Goal: Navigation & Orientation: Find specific page/section

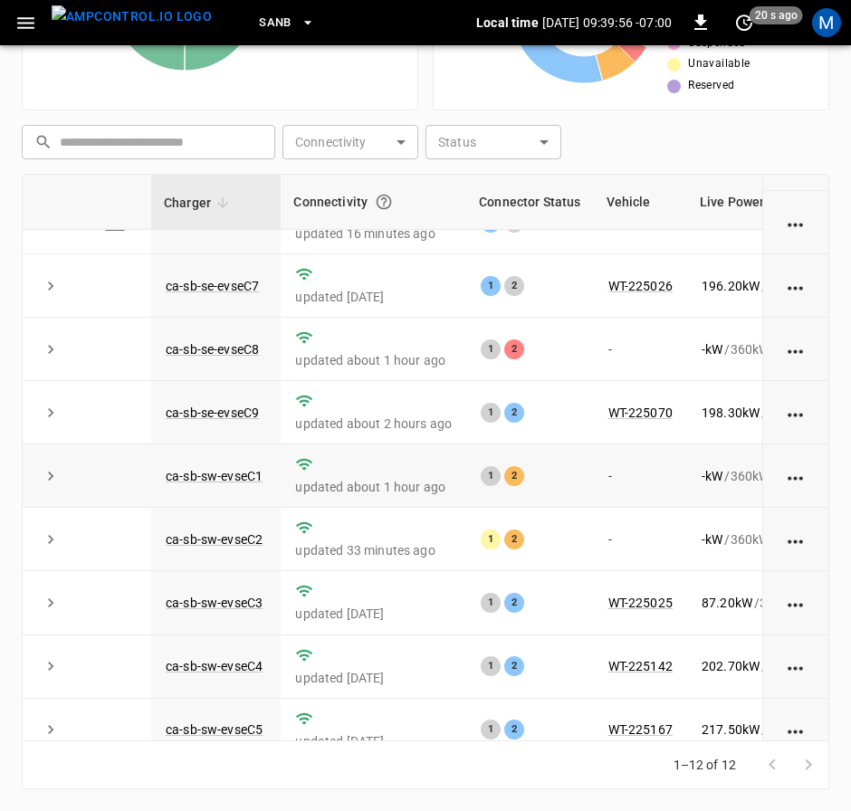
scroll to position [272, 0]
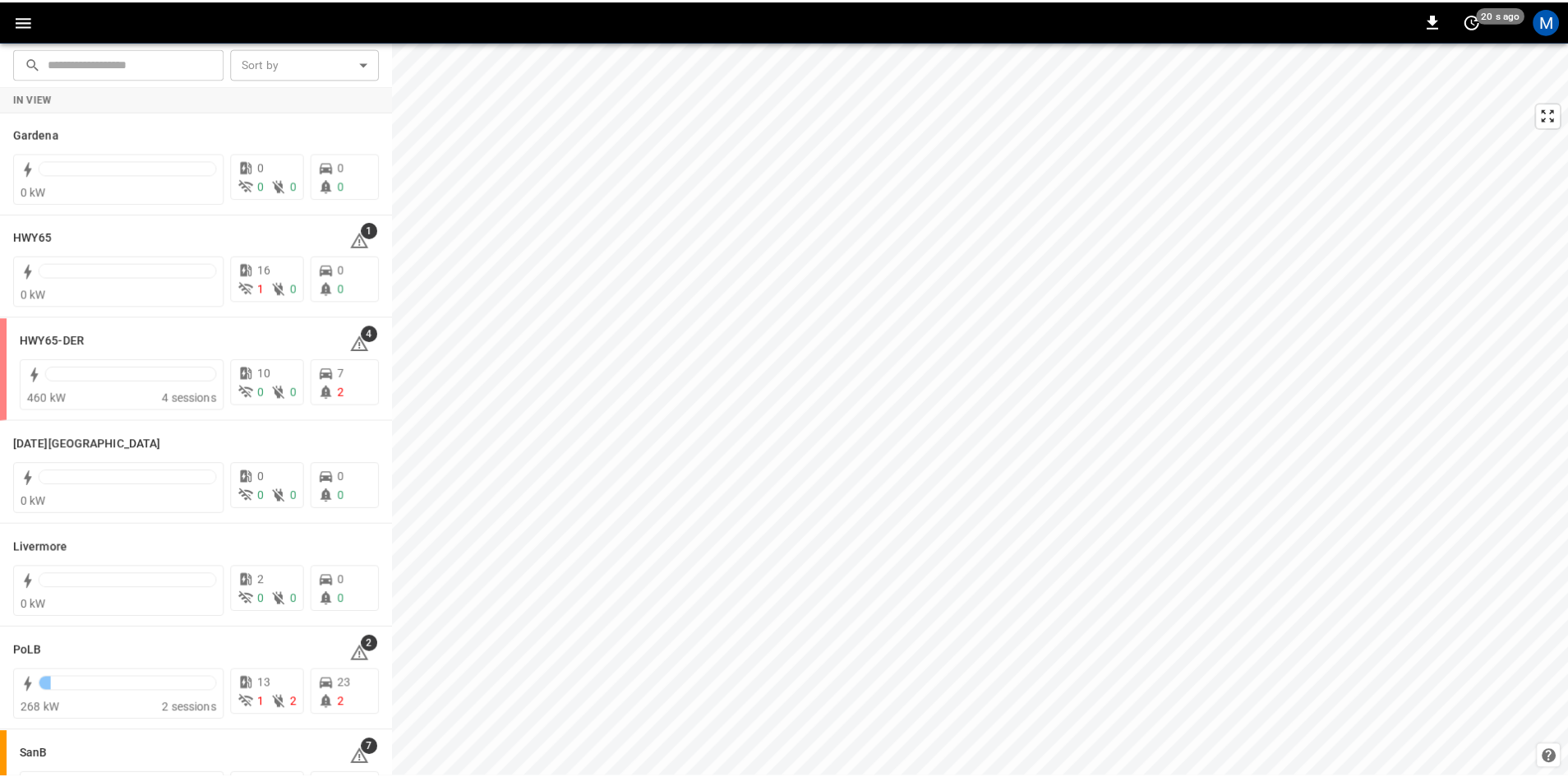
scroll to position [291, 0]
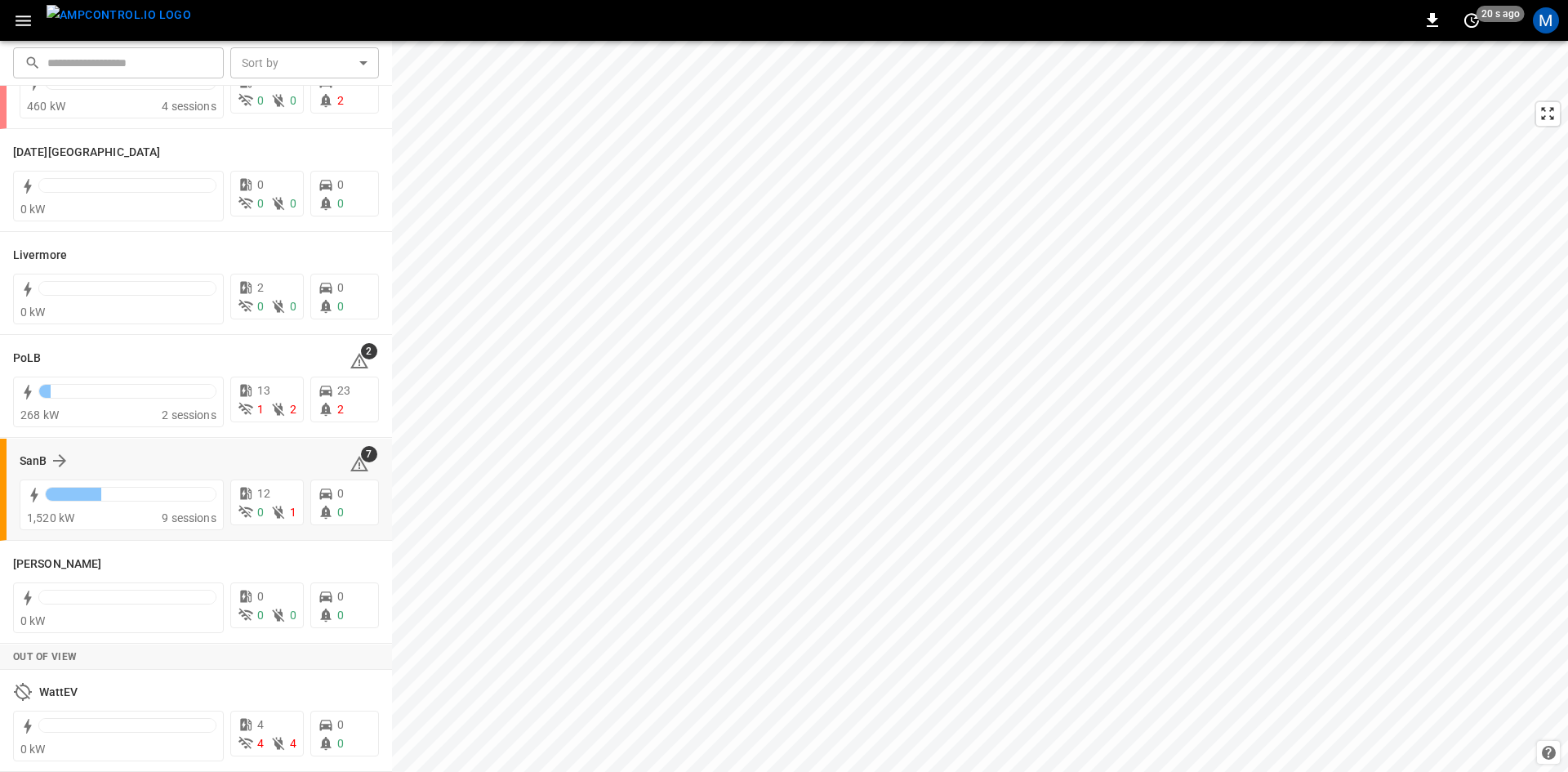
click at [26, 449] on div "SanB 7" at bounding box center [199, 460] width 359 height 31
click at [38, 452] on div "SanB" at bounding box center [44, 461] width 50 height 20
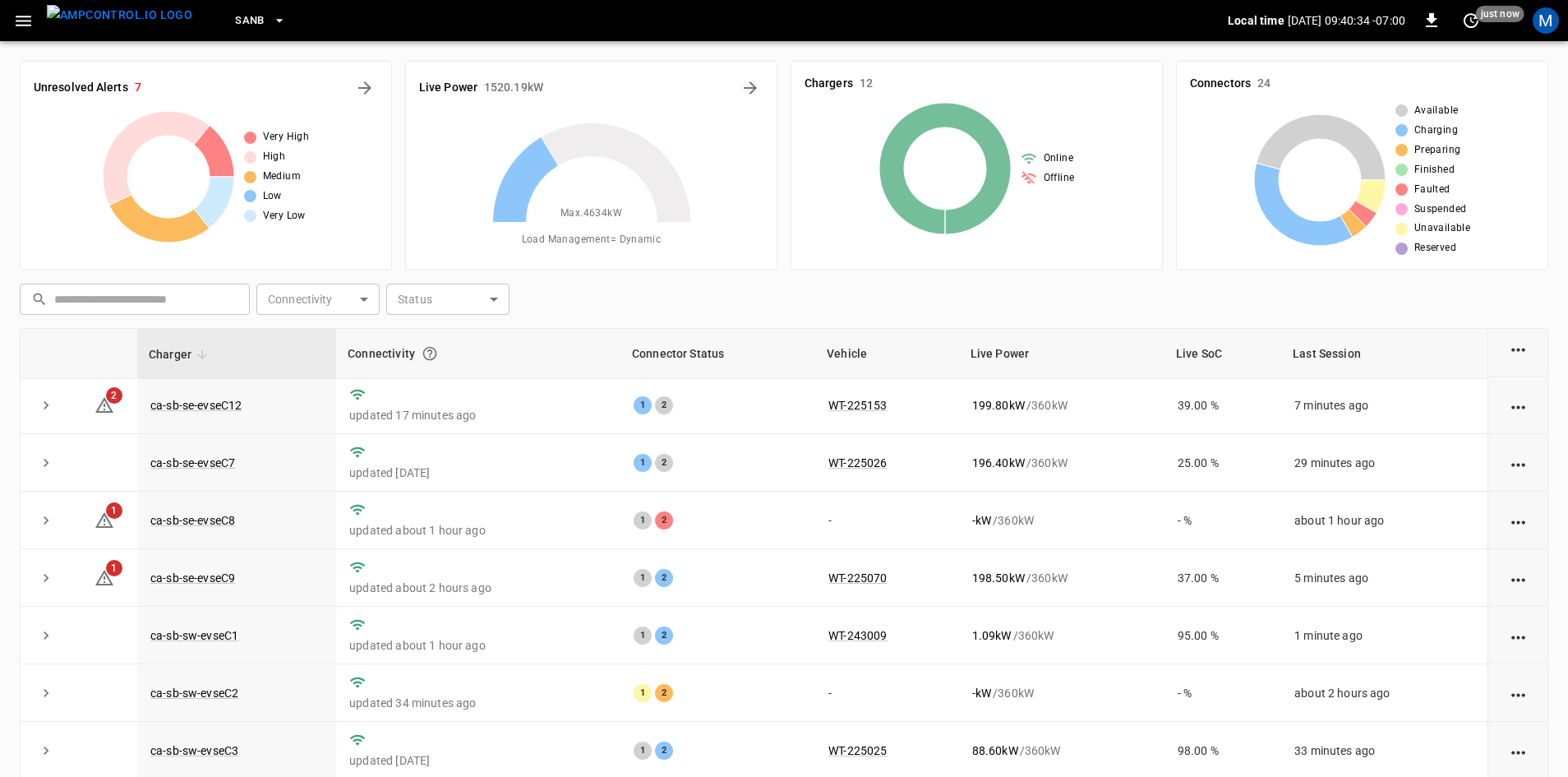
scroll to position [44, 0]
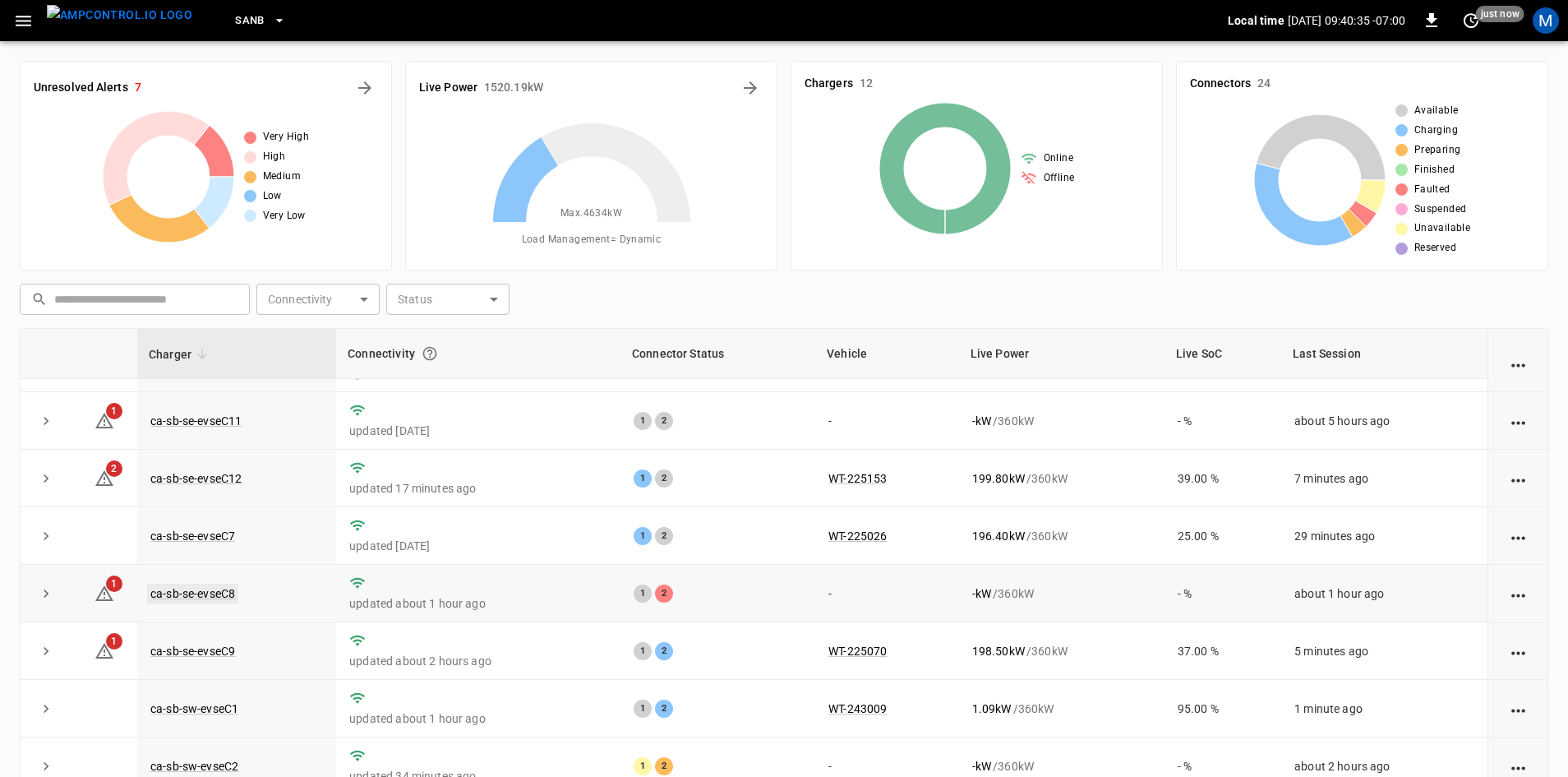
click at [197, 595] on link "ca-sb-se-evseC8" at bounding box center [192, 594] width 92 height 20
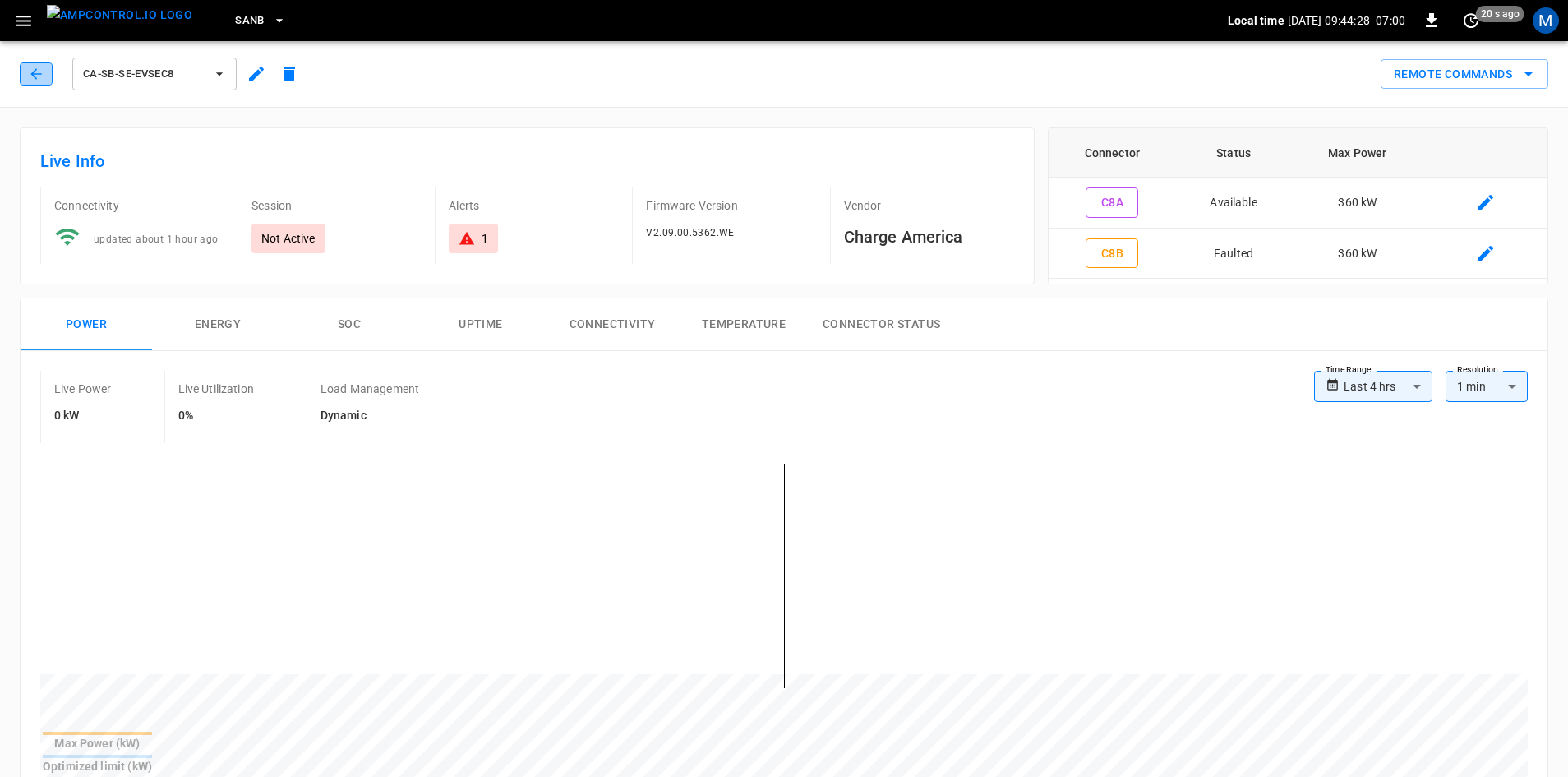
click at [24, 76] on button "button" at bounding box center [36, 74] width 33 height 23
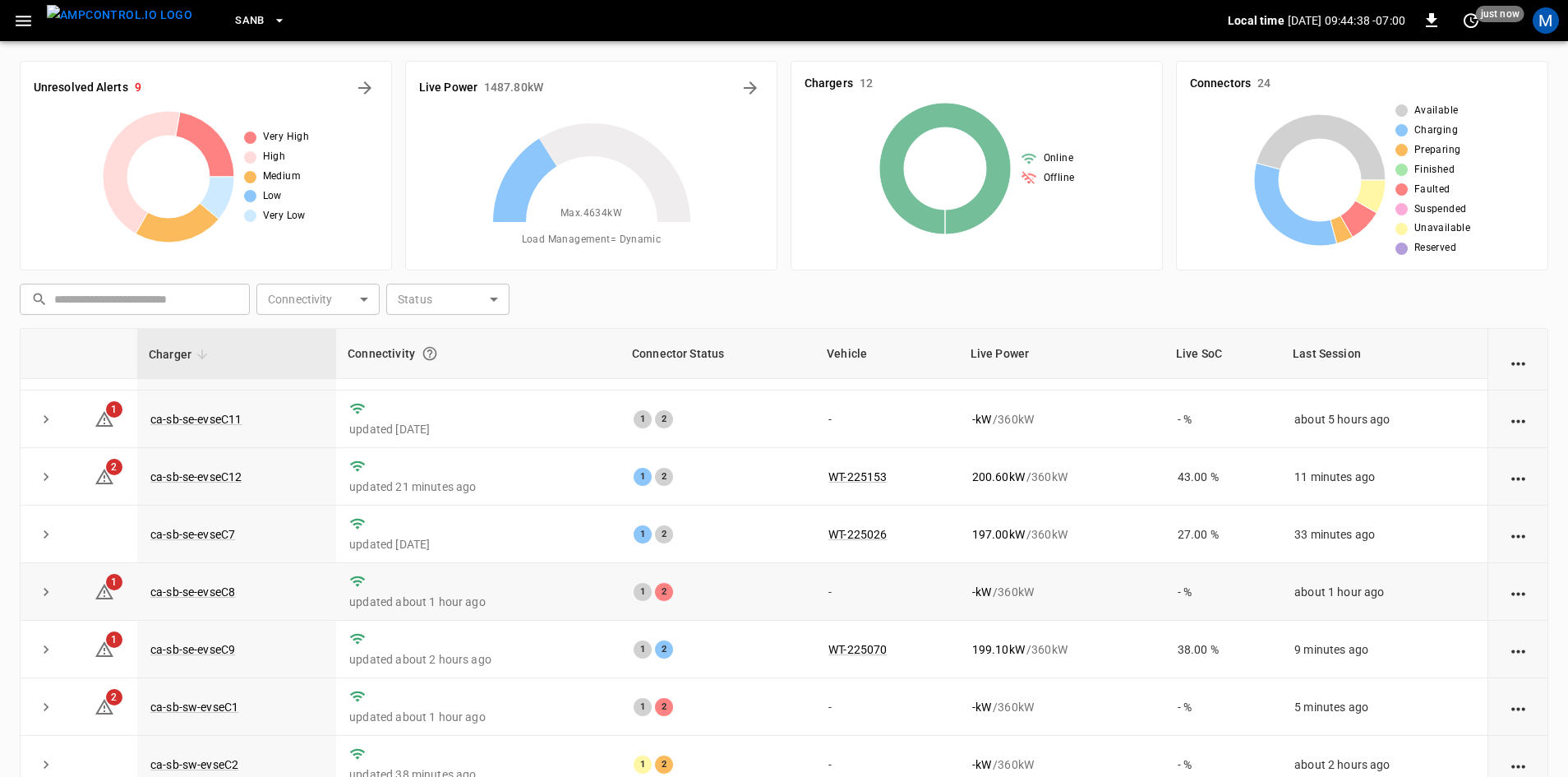
scroll to position [83, 0]
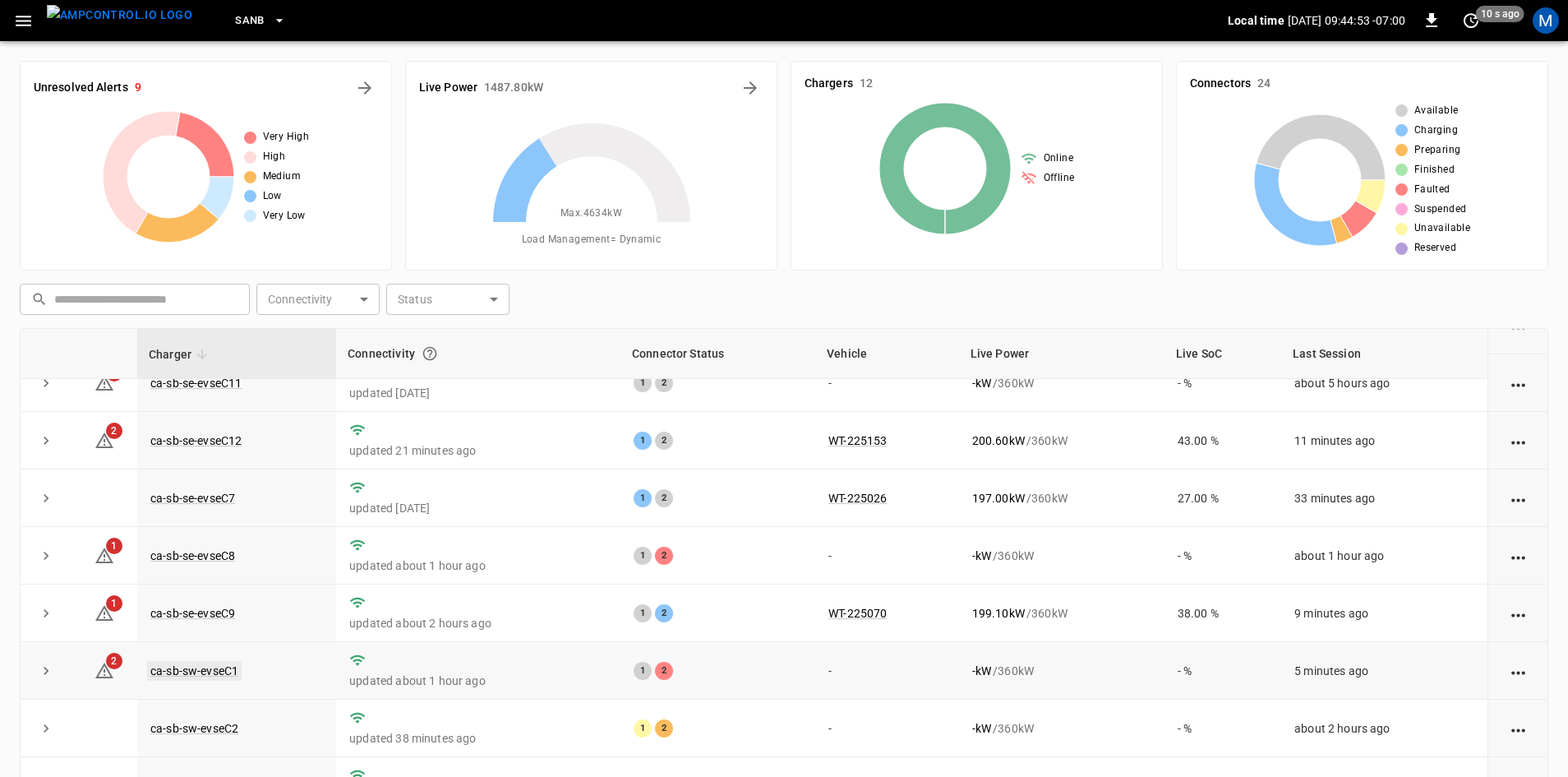
click at [190, 679] on link "ca-sb-sw-evseC1" at bounding box center [194, 671] width 94 height 20
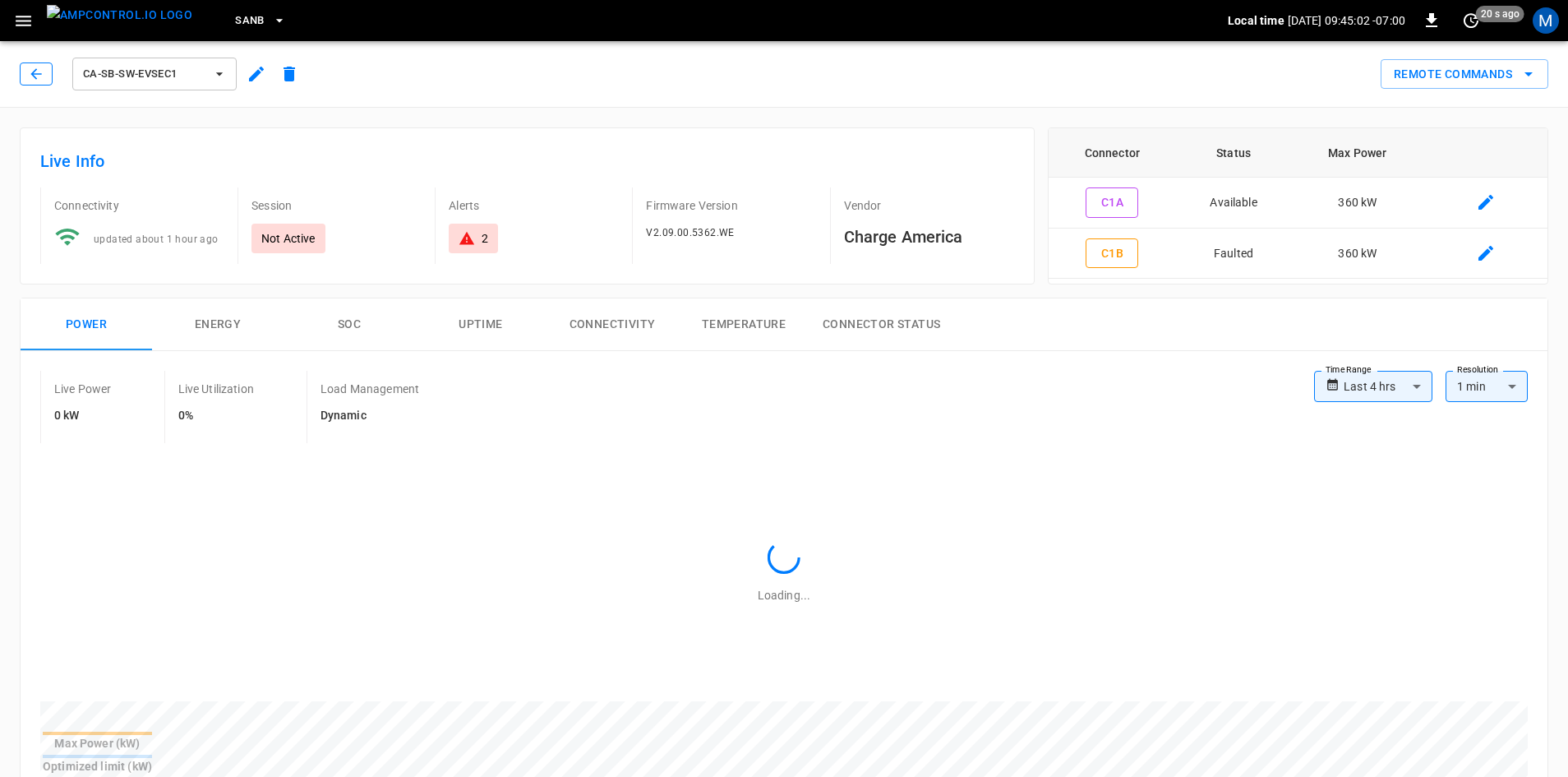
click at [28, 76] on icon "button" at bounding box center [36, 74] width 16 height 16
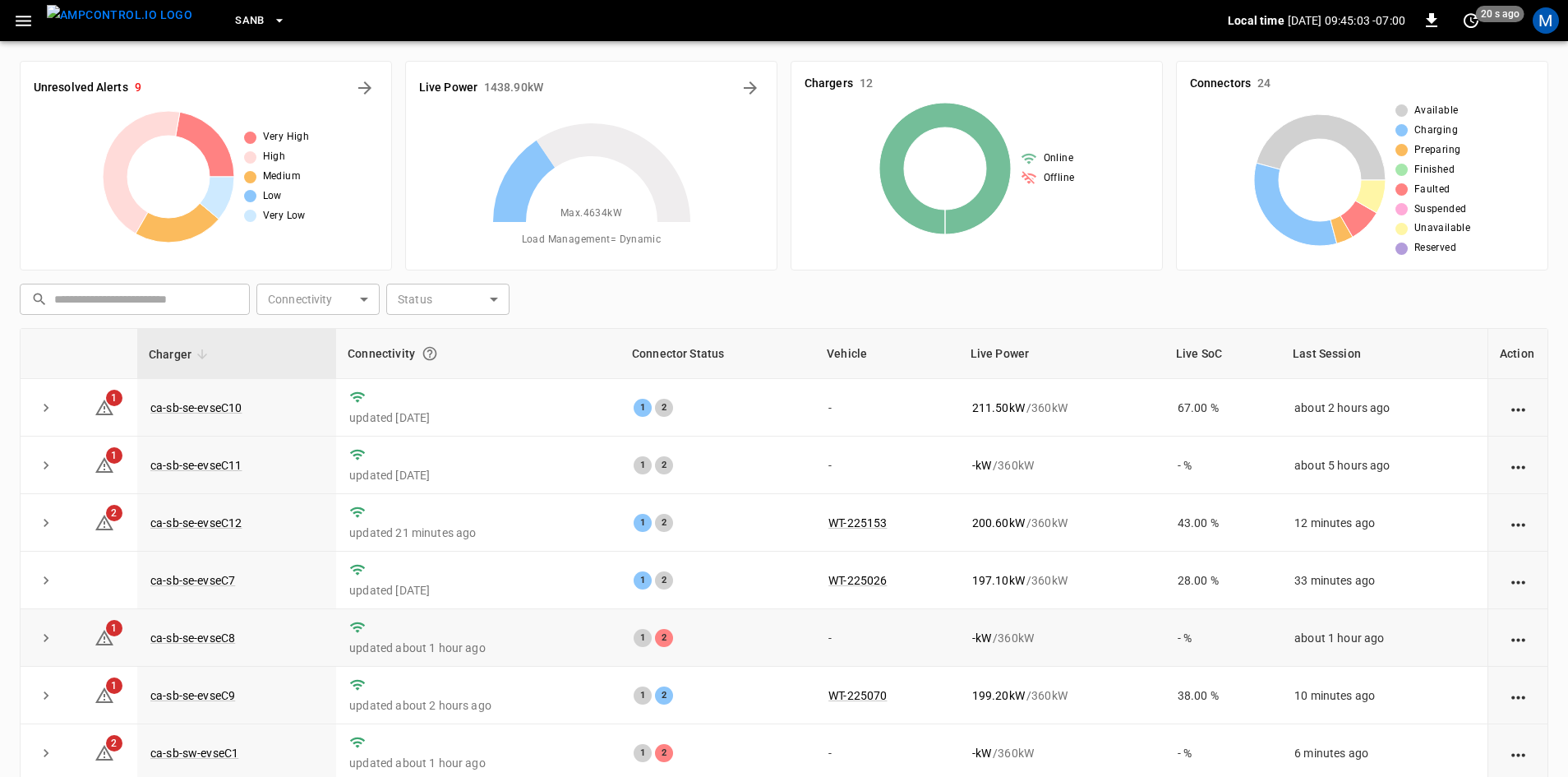
scroll to position [208, 0]
